Goal: Task Accomplishment & Management: Complete application form

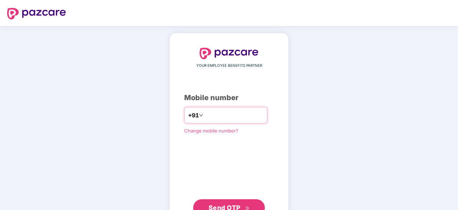
click at [209, 111] on input "number" at bounding box center [234, 114] width 59 height 11
type input "*"
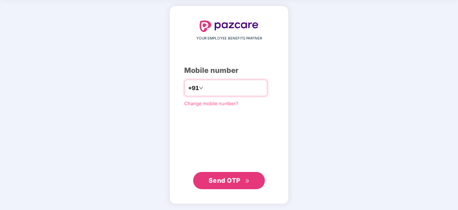
type input "**********"
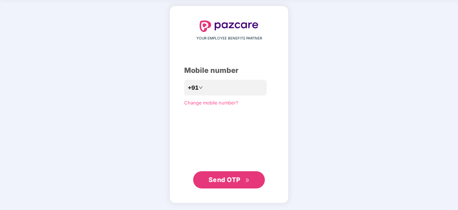
click at [221, 175] on span "Send OTP" at bounding box center [229, 180] width 41 height 10
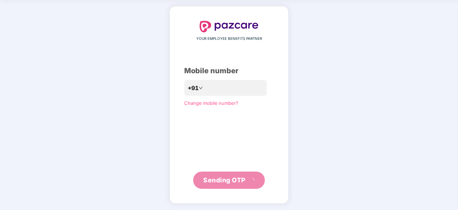
scroll to position [24, 0]
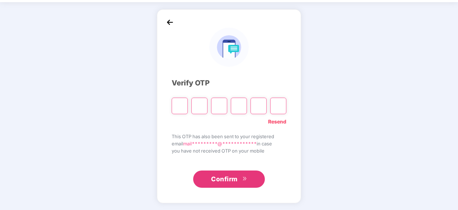
type input "*"
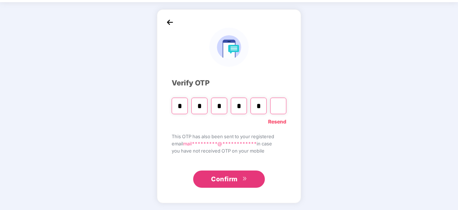
type input "*"
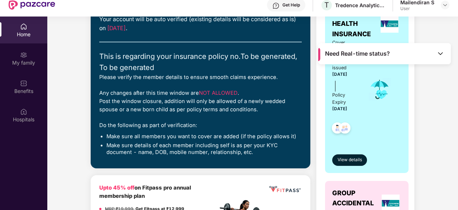
scroll to position [80, 0]
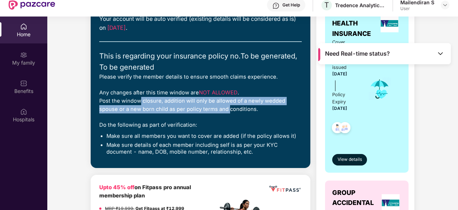
drag, startPoint x: 135, startPoint y: 100, endPoint x: 226, endPoint y: 108, distance: 91.5
click at [226, 108] on div "Any changes after this time window are NOT ALLOWED . Post the window closure, a…" at bounding box center [200, 101] width 203 height 25
click at [182, 107] on div "Any changes after this time window are NOT ALLOWED . Post the window closure, a…" at bounding box center [200, 101] width 203 height 25
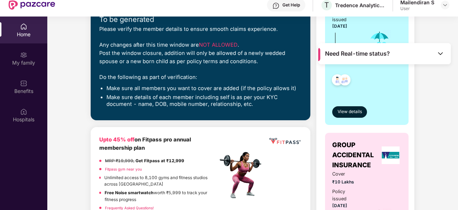
scroll to position [128, 0]
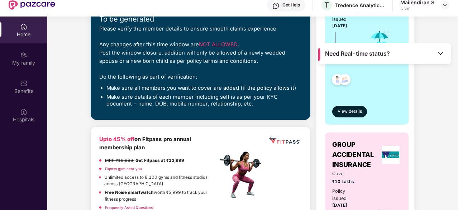
click at [442, 50] on img at bounding box center [440, 53] width 7 height 7
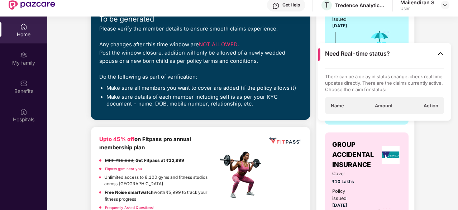
scroll to position [40, 0]
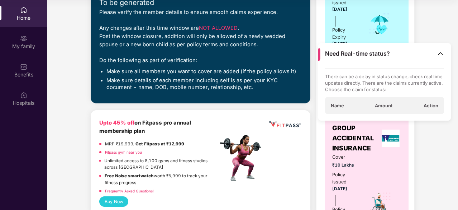
click at [440, 55] on img at bounding box center [440, 53] width 7 height 7
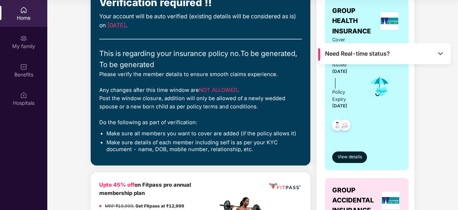
scroll to position [67, 0]
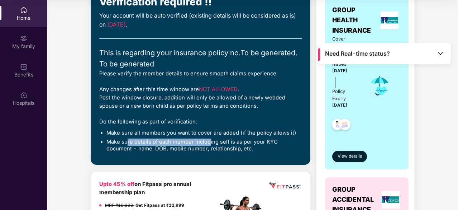
drag, startPoint x: 128, startPoint y: 141, endPoint x: 209, endPoint y: 142, distance: 81.1
click at [209, 142] on li "Make sure details of each member including self is as per your KYC document - n…" at bounding box center [205, 145] width 196 height 14
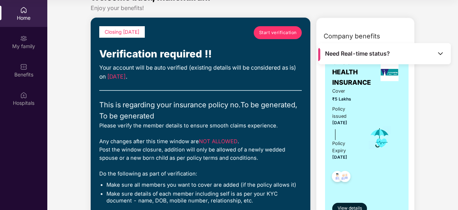
scroll to position [0, 0]
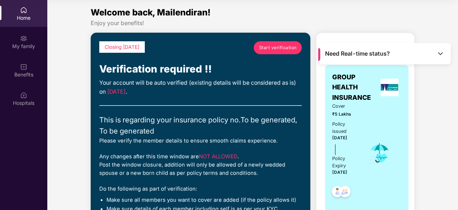
click at [272, 43] on link "Start verification" at bounding box center [278, 47] width 48 height 13
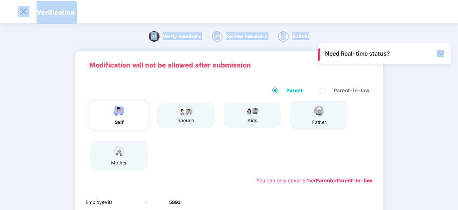
drag, startPoint x: 395, startPoint y: 49, endPoint x: 425, endPoint y: 23, distance: 40.5
click at [425, 23] on main "Need Real-time status? Verification 01 Verify members 02 Review members 03 Subm…" at bounding box center [229, 105] width 458 height 210
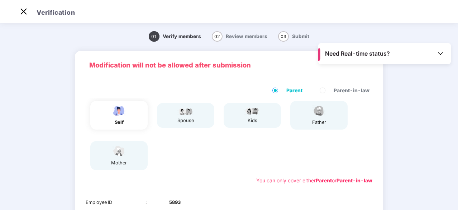
click at [413, 81] on div "01 Verify members 02 Review members 03 Submit Modification will not be allowed …" at bounding box center [229, 183] width 458 height 317
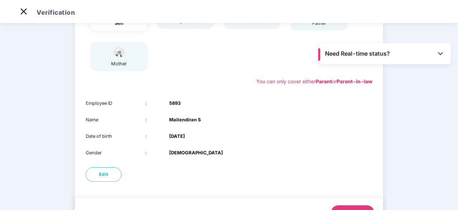
scroll to position [132, 0]
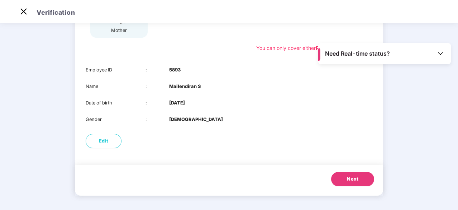
click at [344, 181] on button "Next" at bounding box center [352, 179] width 43 height 14
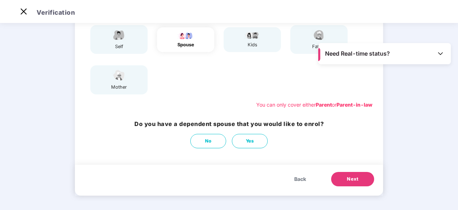
click at [297, 176] on span "Back" at bounding box center [301, 179] width 12 height 8
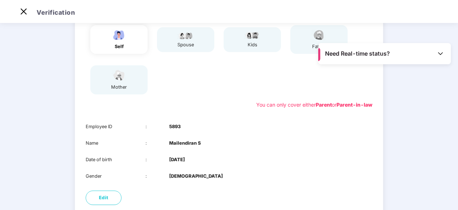
scroll to position [16, 0]
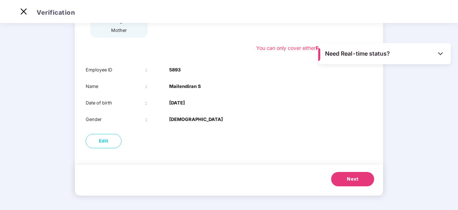
drag, startPoint x: 352, startPoint y: 179, endPoint x: 348, endPoint y: 177, distance: 5.0
click at [352, 179] on span "Next" at bounding box center [352, 178] width 11 height 7
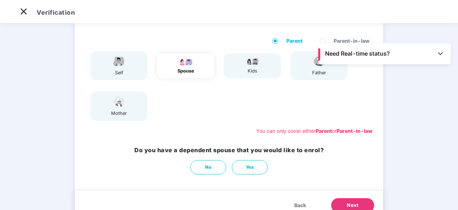
scroll to position [60, 0]
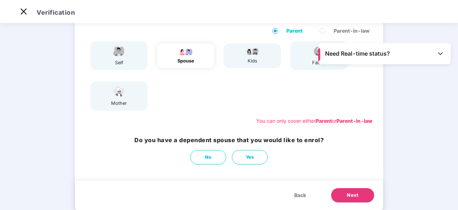
click at [344, 192] on button "Next" at bounding box center [352, 195] width 43 height 14
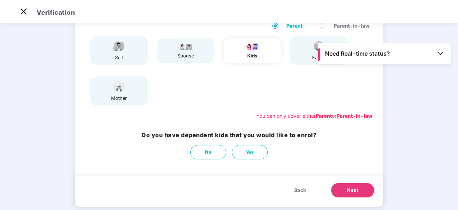
scroll to position [66, 0]
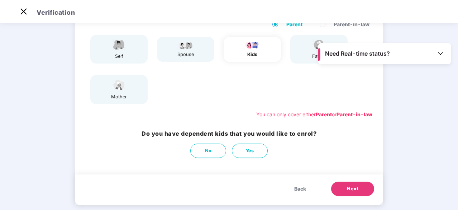
click at [357, 192] on span "Next" at bounding box center [352, 188] width 11 height 7
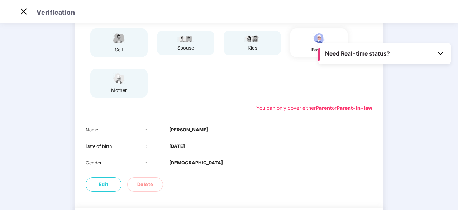
scroll to position [116, 0]
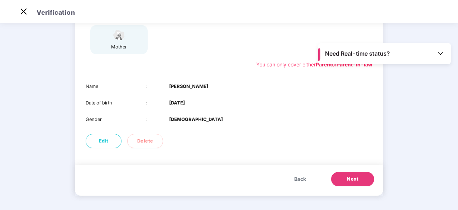
click at [357, 181] on span "Next" at bounding box center [352, 178] width 11 height 7
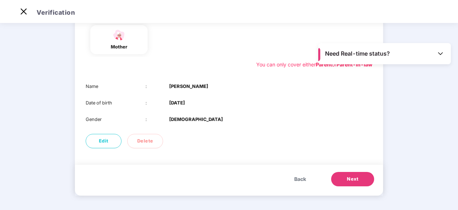
click at [353, 176] on span "Next" at bounding box center [352, 178] width 11 height 7
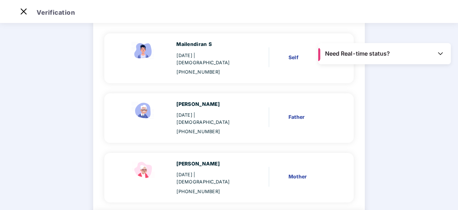
scroll to position [92, 0]
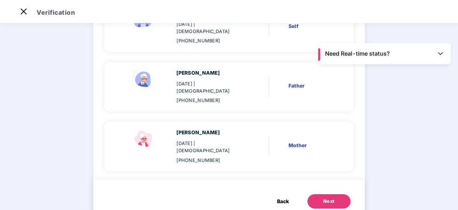
click at [324, 198] on div "Next" at bounding box center [329, 201] width 11 height 7
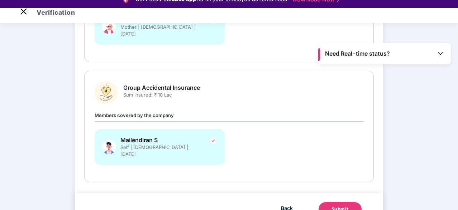
scroll to position [17, 0]
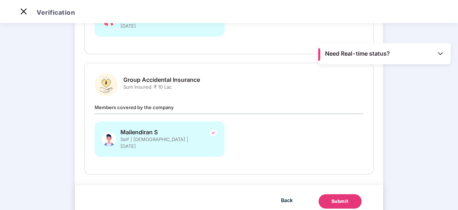
click at [335, 198] on div "Submit" at bounding box center [340, 201] width 17 height 7
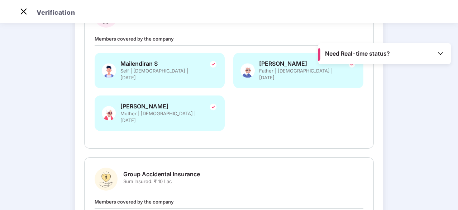
scroll to position [88, 0]
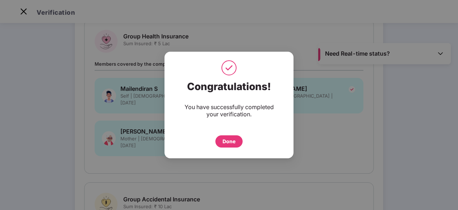
click at [227, 140] on div "Done" at bounding box center [229, 141] width 13 height 8
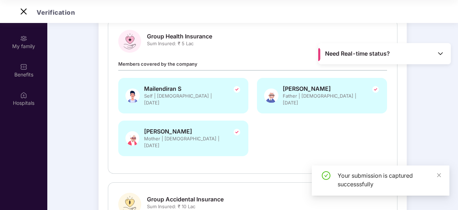
scroll to position [35, 0]
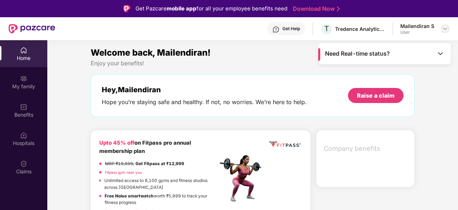
click at [448, 28] on img at bounding box center [446, 29] width 6 height 6
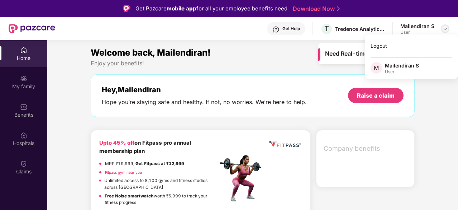
click at [448, 28] on img at bounding box center [446, 29] width 6 height 6
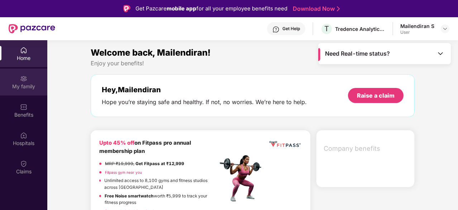
click at [27, 84] on div "My family" at bounding box center [23, 86] width 47 height 7
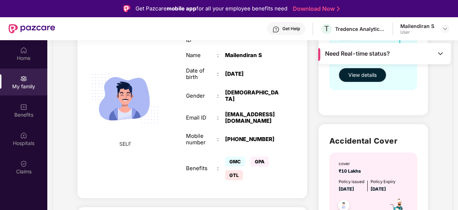
scroll to position [79, 0]
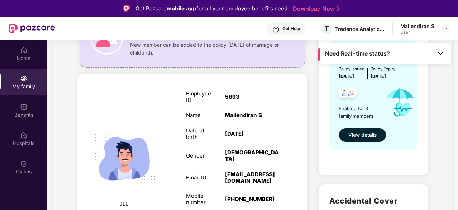
click at [361, 135] on span "View details" at bounding box center [363, 135] width 28 height 8
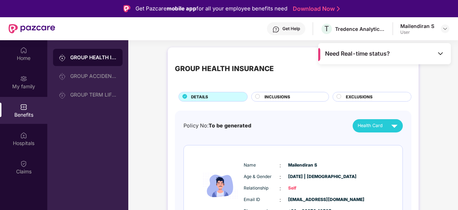
click at [258, 97] on circle at bounding box center [258, 96] width 4 height 4
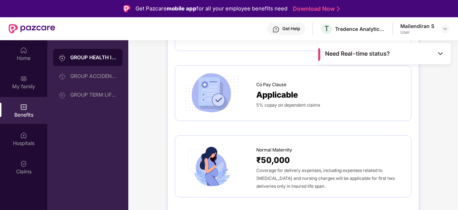
scroll to position [658, 0]
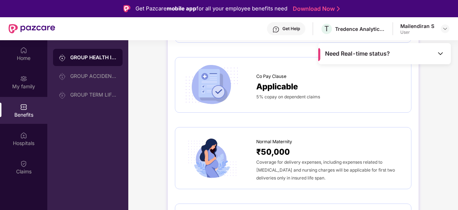
click at [285, 88] on span "Applicable" at bounding box center [277, 86] width 42 height 13
click at [295, 80] on span "Applicable" at bounding box center [277, 86] width 42 height 13
click at [293, 84] on span "Applicable" at bounding box center [277, 86] width 42 height 13
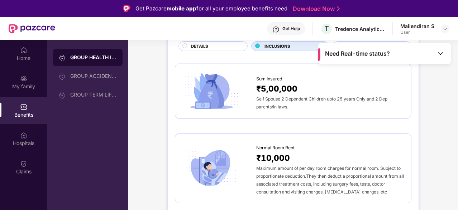
scroll to position [0, 0]
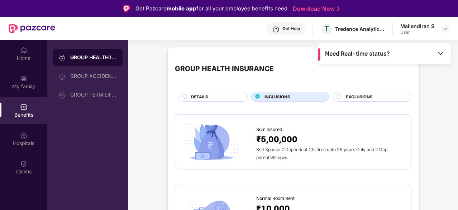
click at [342, 98] on div at bounding box center [340, 97] width 6 height 7
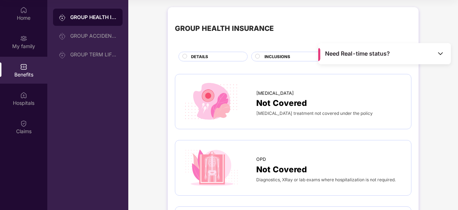
click at [202, 56] on span "DETAILS" at bounding box center [199, 56] width 17 height 6
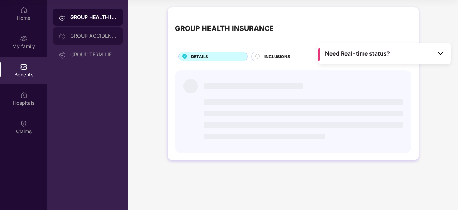
click at [91, 36] on div "GROUP ACCIDENTAL INSURANCE" at bounding box center [93, 36] width 47 height 6
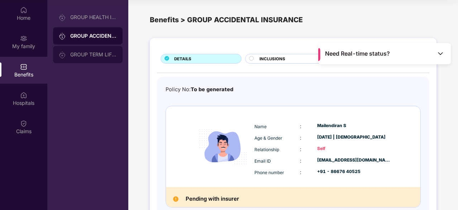
click at [91, 55] on div "GROUP TERM LIFE INSURANCE" at bounding box center [93, 55] width 47 height 6
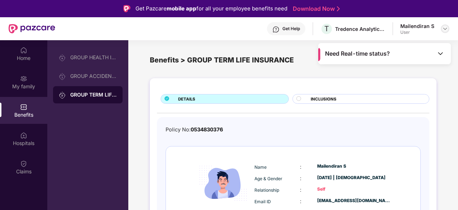
click at [444, 29] on img at bounding box center [446, 29] width 6 height 6
click at [285, 31] on div "Get Help" at bounding box center [292, 29] width 18 height 6
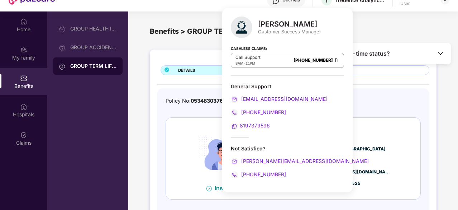
scroll to position [40, 0]
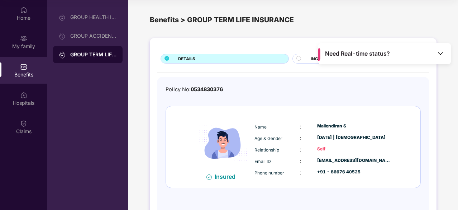
click at [135, 105] on div "DETAILS INCLUSIONS Policy No: 0534830376 Insured Name : Mailendiran S Age & Gen…" at bounding box center [293, 133] width 330 height 198
click at [21, 97] on img at bounding box center [23, 94] width 7 height 7
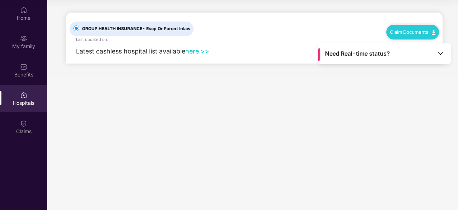
click at [159, 27] on span "- Escp Or Parent Inlaw" at bounding box center [166, 28] width 48 height 5
click at [28, 121] on div "Claims" at bounding box center [23, 126] width 47 height 27
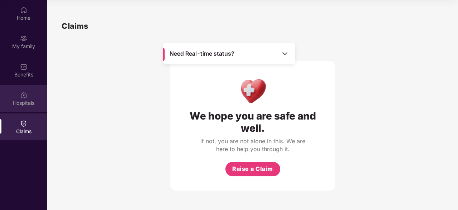
click at [19, 100] on div "Hospitals" at bounding box center [23, 102] width 47 height 7
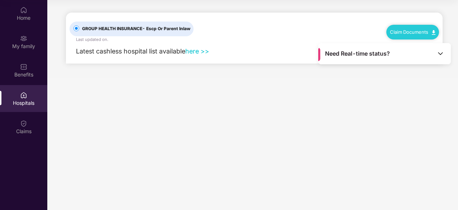
click at [199, 49] on link "here >>" at bounding box center [197, 51] width 24 height 8
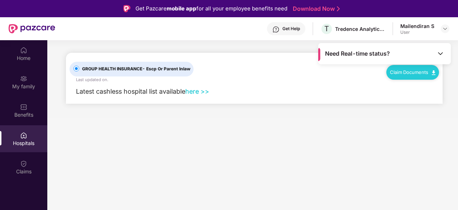
click at [447, 51] on div "Need Real-time status?" at bounding box center [385, 53] width 133 height 21
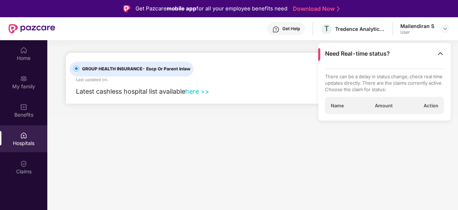
click at [446, 51] on div "Need Real-time status?" at bounding box center [385, 53] width 133 height 21
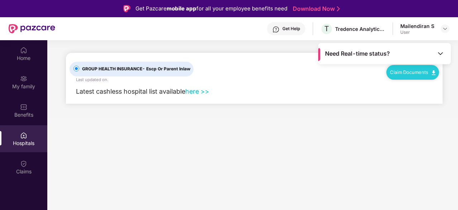
click at [291, 26] on div "Get Help" at bounding box center [292, 29] width 18 height 6
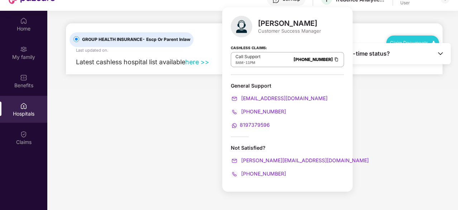
scroll to position [40, 0]
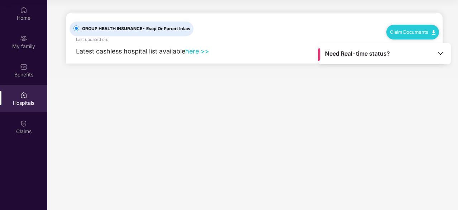
click at [185, 128] on main "Need Real-time status? GROUP HEALTH INSURANCE - Escp Or Parent Inlaw Last updat…" at bounding box center [252, 105] width 411 height 210
click at [28, 70] on div "Benefits" at bounding box center [23, 70] width 47 height 27
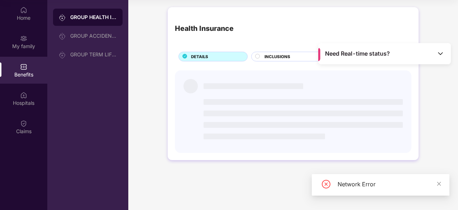
click at [24, 40] on img at bounding box center [23, 38] width 7 height 7
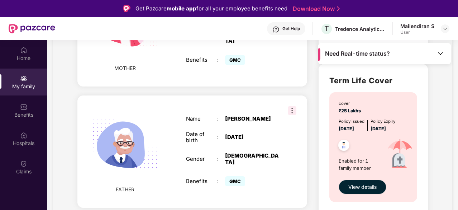
scroll to position [378, 0]
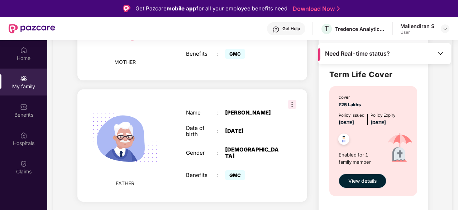
click at [363, 179] on span "View details" at bounding box center [363, 181] width 28 height 8
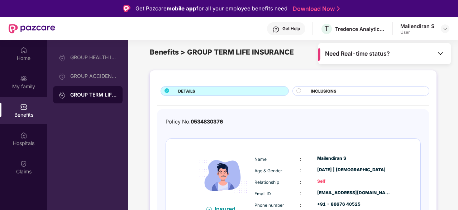
scroll to position [0, 0]
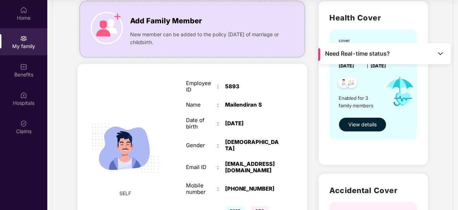
scroll to position [60, 0]
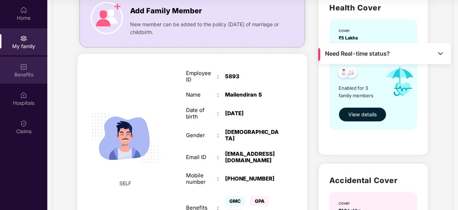
click at [25, 71] on div "Benefits" at bounding box center [23, 74] width 47 height 7
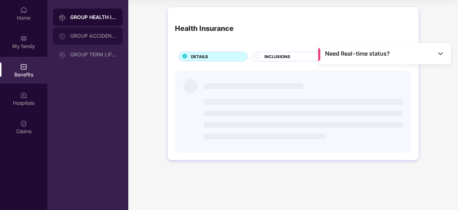
scroll to position [0, 0]
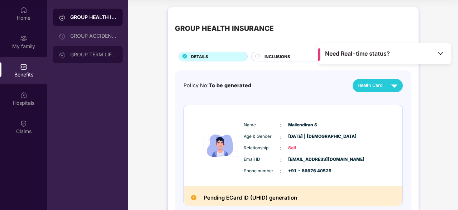
click at [95, 57] on div "GROUP TERM LIFE INSURANCE" at bounding box center [93, 55] width 47 height 6
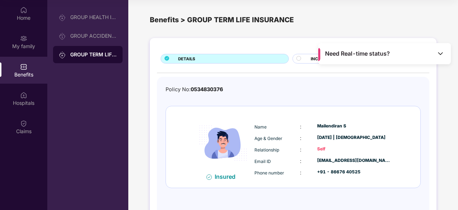
click at [300, 54] on div "INCLUSIONS" at bounding box center [361, 59] width 137 height 10
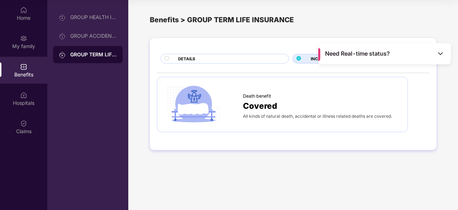
click at [232, 61] on div "DETAILS" at bounding box center [230, 60] width 110 height 8
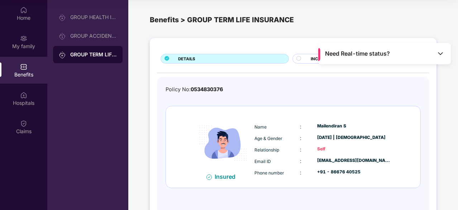
scroll to position [22, 0]
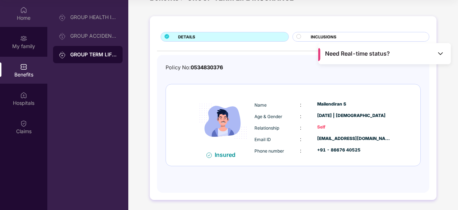
click at [18, 8] on div "Home" at bounding box center [23, 13] width 47 height 27
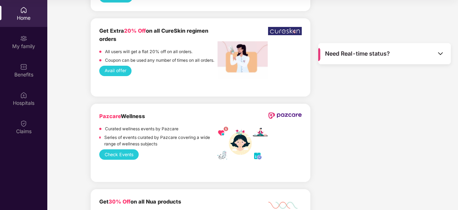
scroll to position [717, 0]
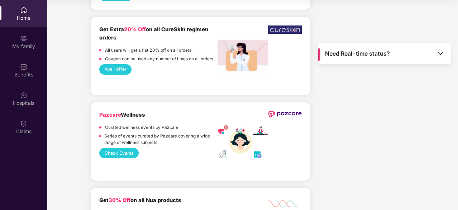
click at [319, 50] on div "Need Real-time status?" at bounding box center [385, 53] width 133 height 21
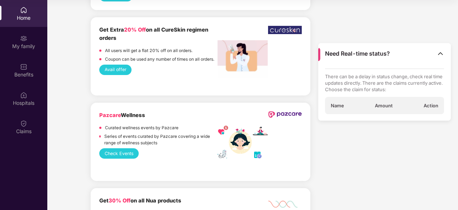
click at [319, 51] on div "Need Real-time status?" at bounding box center [385, 53] width 133 height 21
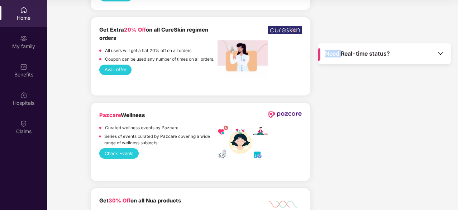
click at [319, 51] on div "Need Real-time status?" at bounding box center [385, 53] width 133 height 21
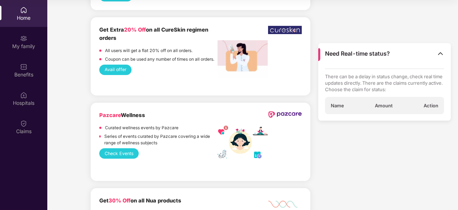
click at [357, 94] on div "There can be a delay in status change, check real time updates directly. There …" at bounding box center [384, 92] width 119 height 46
drag, startPoint x: 389, startPoint y: 79, endPoint x: 428, endPoint y: 88, distance: 40.0
click at [428, 88] on p "There can be a delay in status change, check real time updates directly. There …" at bounding box center [384, 82] width 119 height 19
click at [406, 92] on p "There can be a delay in status change, check real time updates directly. There …" at bounding box center [384, 82] width 119 height 19
click at [442, 57] on img at bounding box center [440, 53] width 7 height 7
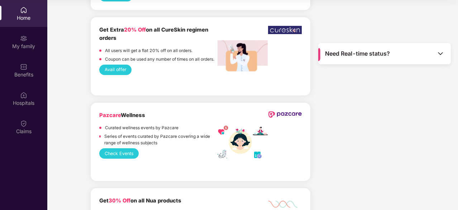
drag, startPoint x: 337, startPoint y: 48, endPoint x: 326, endPoint y: 73, distance: 27.1
click at [17, 15] on div "Home" at bounding box center [23, 17] width 47 height 7
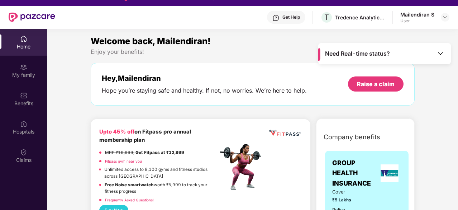
scroll to position [0, 0]
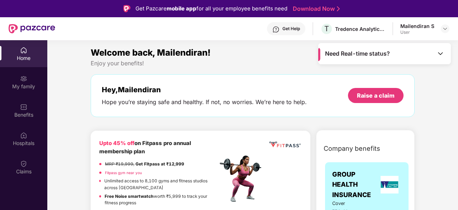
click at [287, 29] on div "Get Help" at bounding box center [292, 29] width 18 height 6
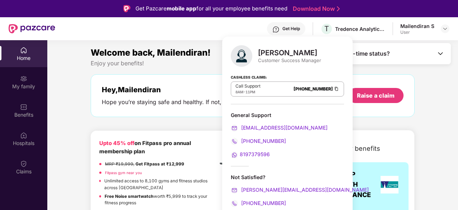
click at [272, 88] on div "Call Support 8AM - 11PM [PHONE_NUMBER]" at bounding box center [287, 88] width 113 height 15
drag, startPoint x: 261, startPoint y: 61, endPoint x: 310, endPoint y: 68, distance: 48.9
click at [321, 63] on div "Customer Success Manager" at bounding box center [289, 60] width 63 height 6
click at [281, 69] on div "Cashless Claims: Call Support 8AM - 11PM [PHONE_NUMBER]" at bounding box center [287, 87] width 113 height 36
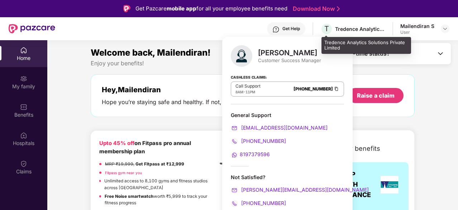
click at [357, 27] on div "Tredence Analytics Solutions Private Limited" at bounding box center [360, 28] width 50 height 7
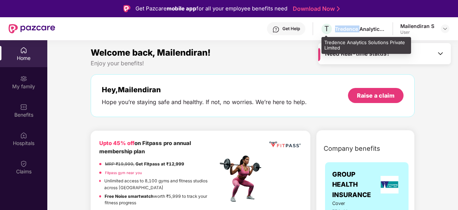
click at [357, 27] on div "Tredence Analytics Solutions Private Limited" at bounding box center [360, 28] width 50 height 7
click at [357, 28] on div "Tredence Analytics Solutions Private Limited" at bounding box center [360, 28] width 50 height 7
click at [379, 26] on div "Tredence Analytics Solutions Private Limited" at bounding box center [360, 28] width 50 height 7
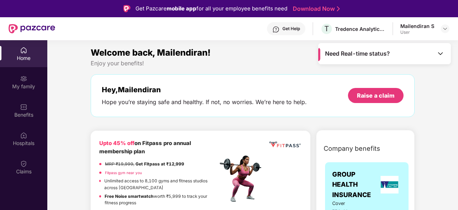
click at [428, 26] on div "Mailendiran S" at bounding box center [418, 26] width 34 height 7
click at [448, 28] on img at bounding box center [446, 29] width 6 height 6
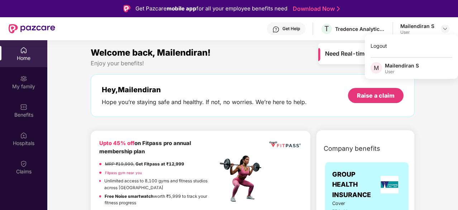
click at [401, 70] on div "User" at bounding box center [402, 72] width 34 height 6
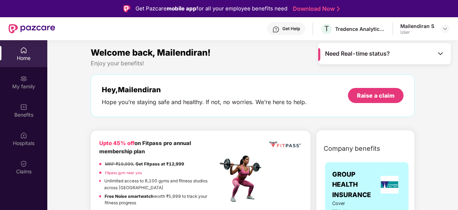
click at [382, 70] on div "Welcome back, Mailendiran! Enjoy your benefits! Hey, Mailendiran Hope you’re st…" at bounding box center [253, 85] width 330 height 78
click at [420, 17] on div "Get Pazcare mobile app for all your employee benefits need Download Now" at bounding box center [229, 8] width 458 height 17
click at [417, 28] on div "Mailendiran S" at bounding box center [418, 26] width 34 height 7
drag, startPoint x: 448, startPoint y: 29, endPoint x: 431, endPoint y: 37, distance: 18.1
click at [447, 29] on img at bounding box center [446, 29] width 6 height 6
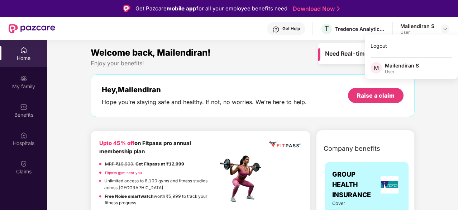
click at [370, 67] on div "M Mailendiran S User" at bounding box center [411, 68] width 93 height 13
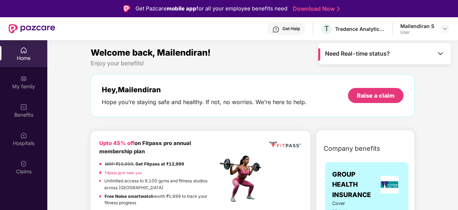
click at [392, 63] on div "Need Real-time status?" at bounding box center [385, 53] width 133 height 21
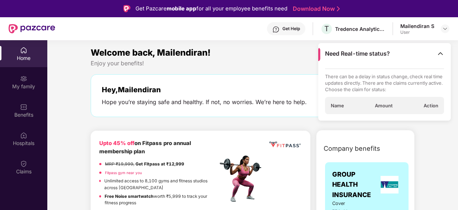
drag, startPoint x: 398, startPoint y: 62, endPoint x: 350, endPoint y: 50, distance: 49.5
click at [397, 62] on div "Need Real-time status?" at bounding box center [385, 53] width 133 height 21
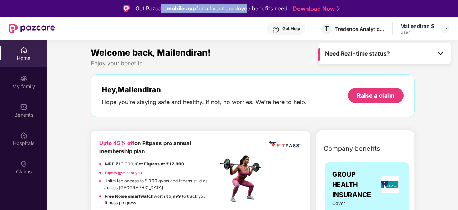
drag, startPoint x: 161, startPoint y: 12, endPoint x: 247, endPoint y: 11, distance: 86.1
click at [247, 11] on div "Get Pazcare mobile app for all your employee benefits need" at bounding box center [212, 8] width 152 height 9
drag, startPoint x: 215, startPoint y: 29, endPoint x: 189, endPoint y: 34, distance: 26.3
click at [196, 33] on div "Get Help T Tredence Analytics Solutions Private Limited Mailendiran S User" at bounding box center [252, 28] width 395 height 23
